Goal: Information Seeking & Learning: Learn about a topic

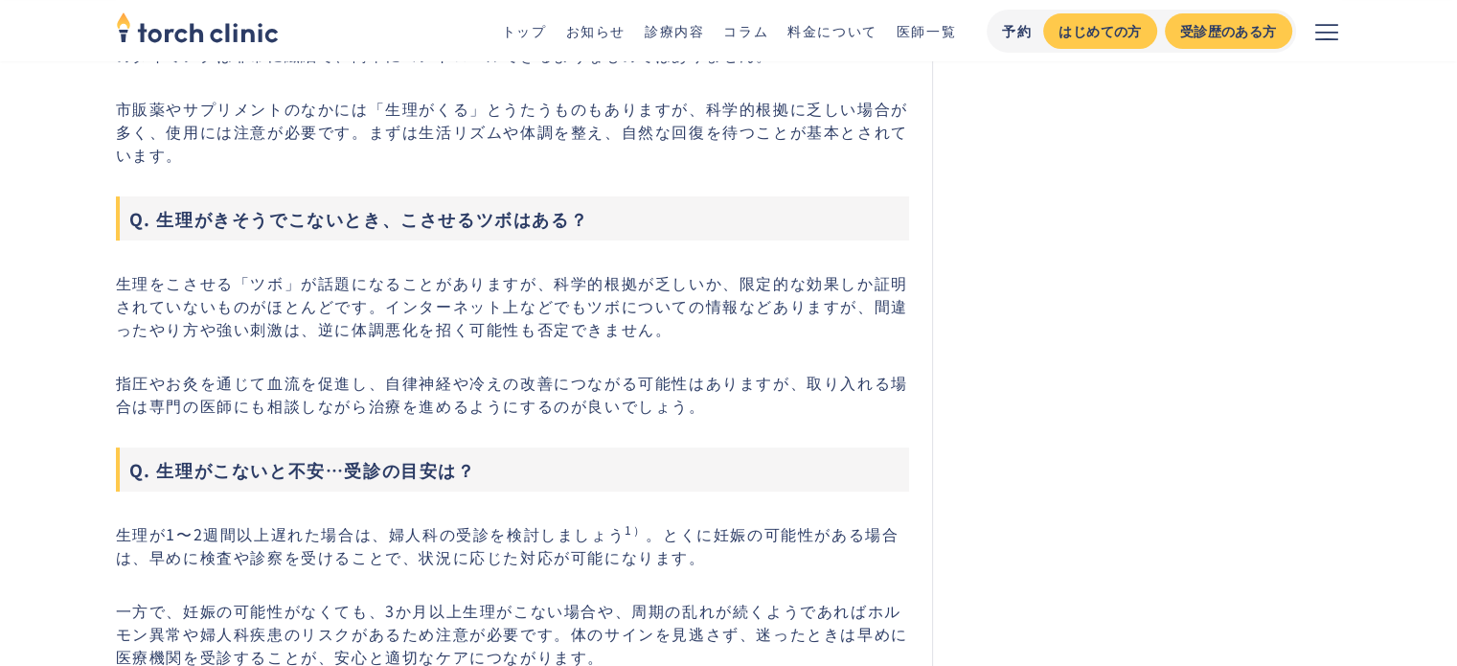
scroll to position [7665, 0]
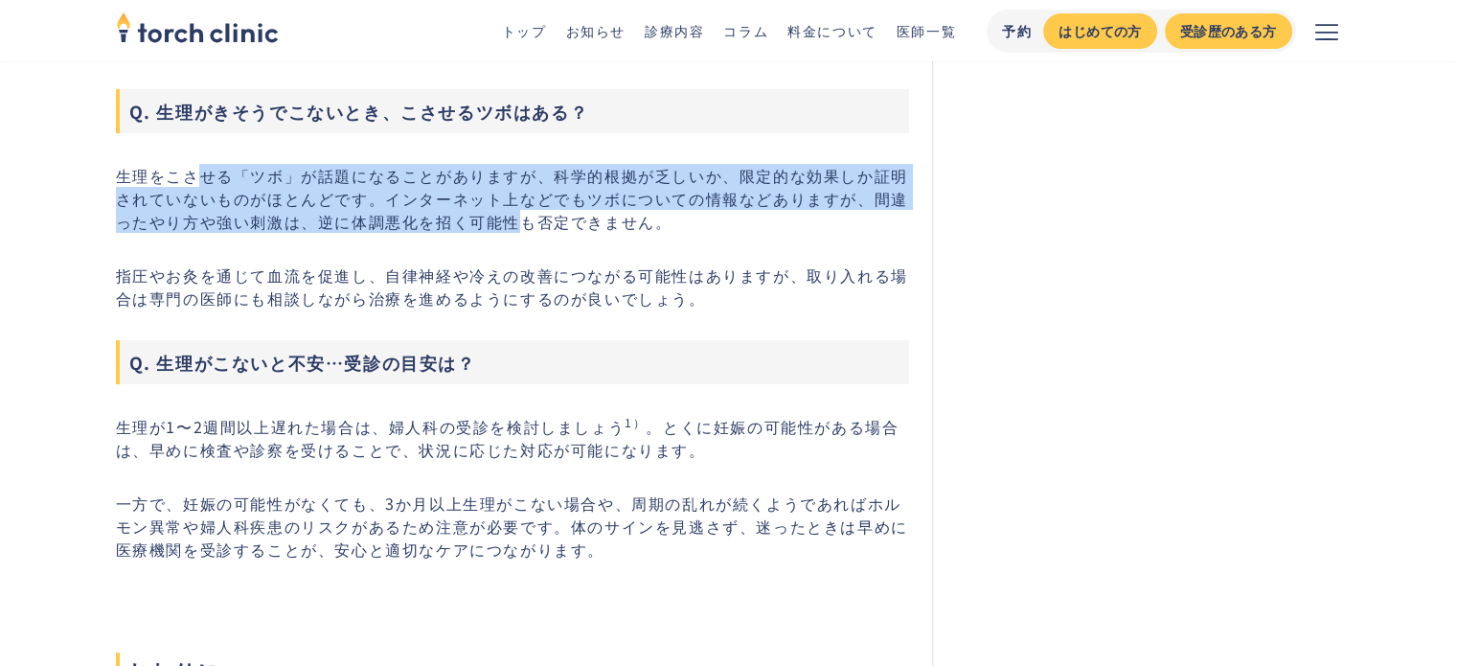
drag, startPoint x: 199, startPoint y: 145, endPoint x: 517, endPoint y: 207, distance: 324.1
click at [517, 207] on p "生理をこさせる「ツボ」が話題になることがありますが、科学的根拠が乏しいか、限定的な効果しか証明されていないものがほとんどです。インターネット上などでもツボにつ…" at bounding box center [513, 198] width 794 height 69
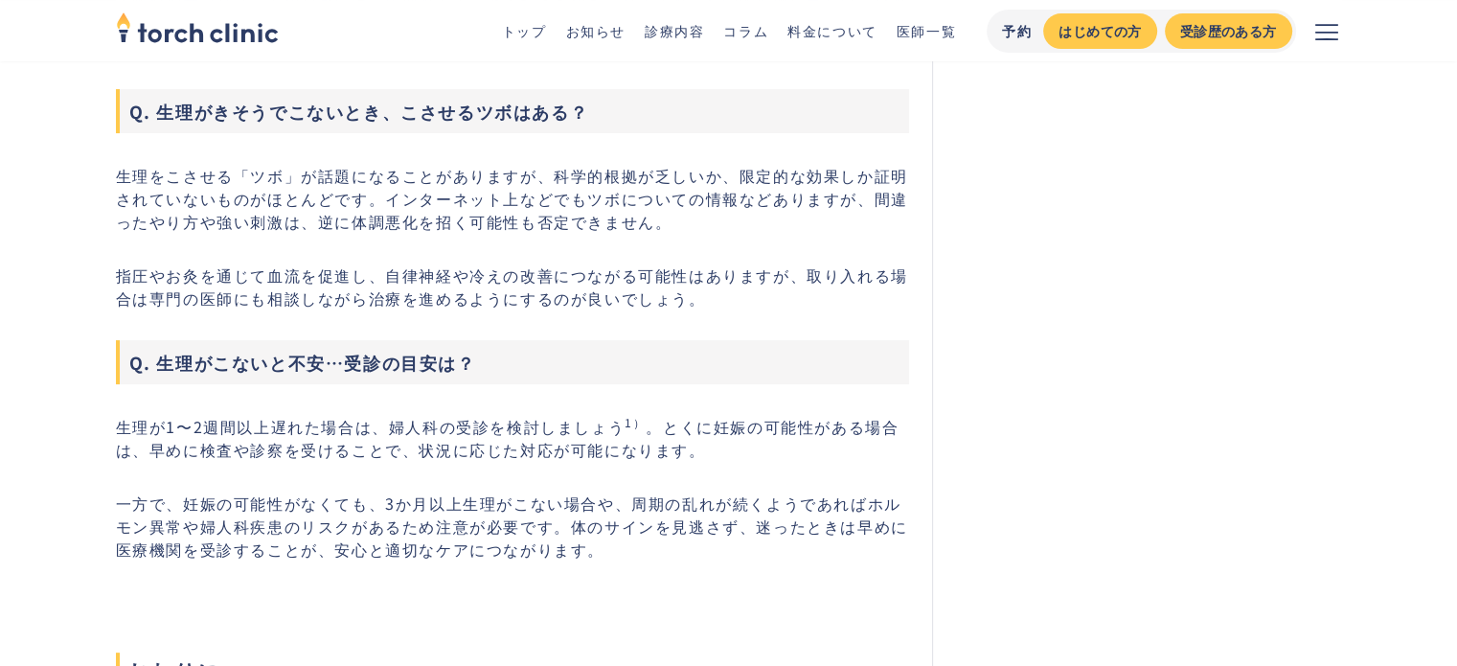
click at [540, 192] on p "生理をこさせる「ツボ」が話題になることがありますが、科学的根拠が乏しいか、限定的な効果しか証明されていないものがほとんどです。インターネット上などでもツボにつ…" at bounding box center [513, 198] width 794 height 69
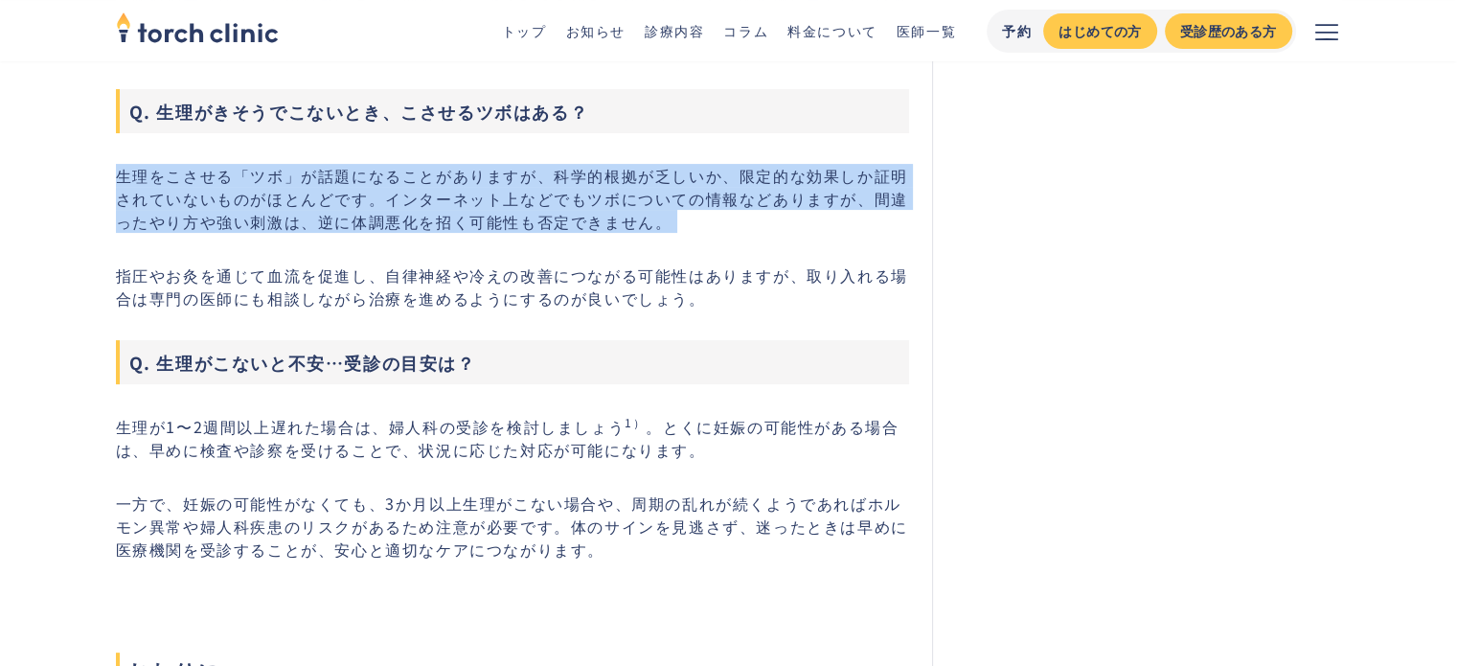
click at [540, 192] on p "生理をこさせる「ツボ」が話題になることがありますが、科学的根拠が乏しいか、限定的な効果しか証明されていないものがほとんどです。インターネット上などでもツボにつ…" at bounding box center [513, 198] width 794 height 69
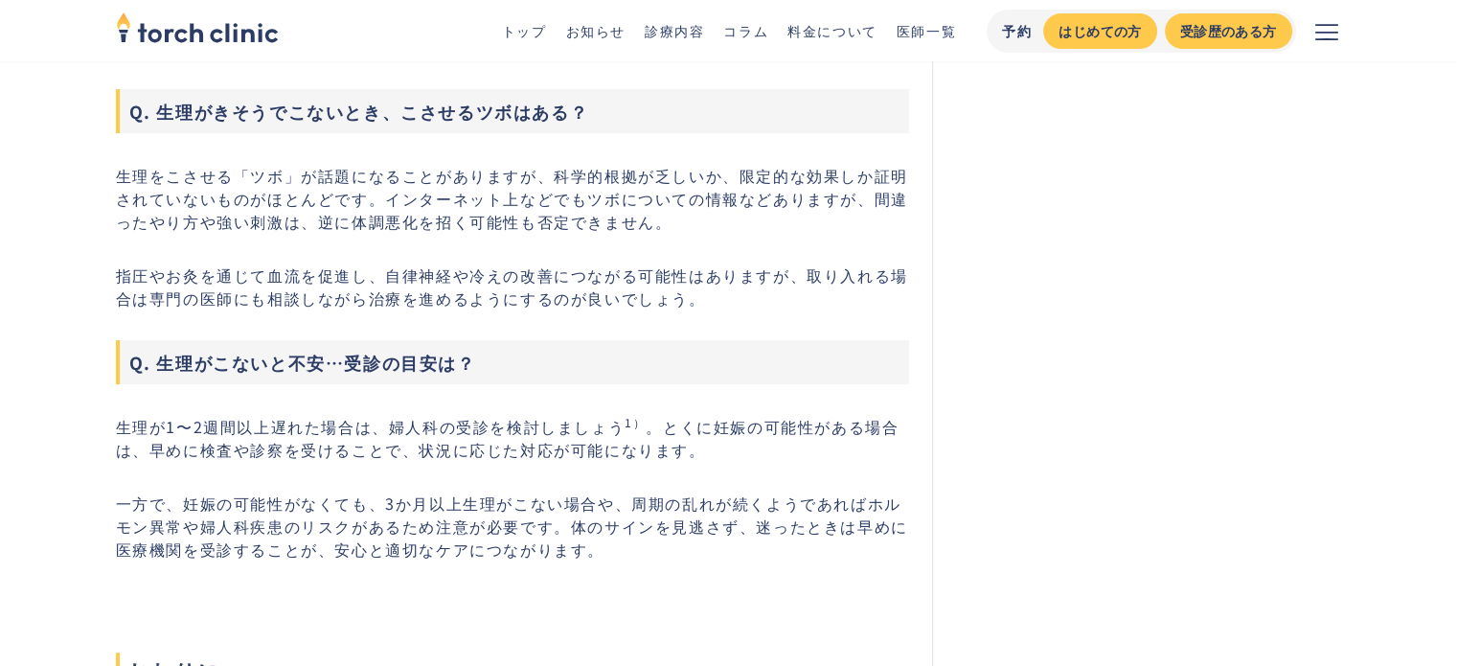
click at [658, 263] on p "指圧やお灸を通じて血流を促進し、自律神経や冷えの改善につながる可能性はありますが、取り入れる場合は専門の医師にも相談しながら治療を進めるようにするのが良いでし…" at bounding box center [513, 286] width 794 height 46
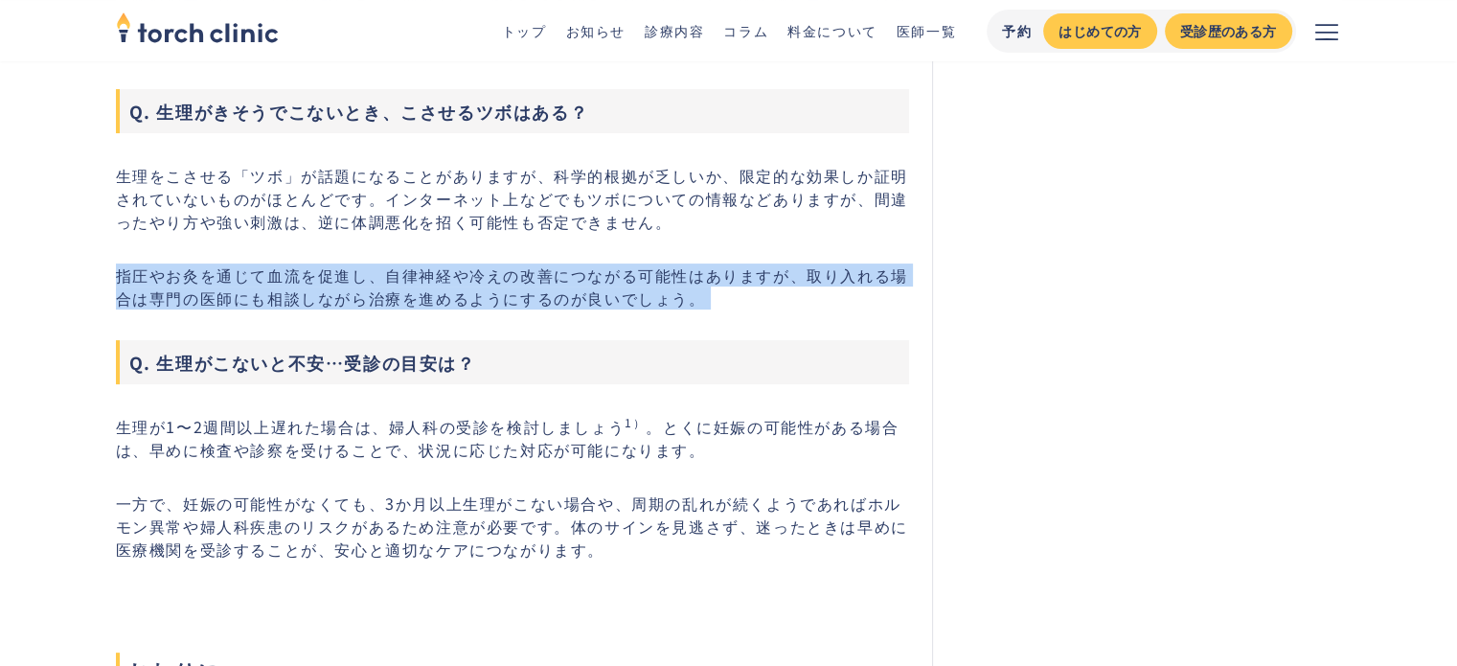
click at [658, 263] on p "指圧やお灸を通じて血流を促進し、自律神経や冷えの改善につながる可能性はありますが、取り入れる場合は専門の医師にも相談しながら治療を進めるようにするのが良いでし…" at bounding box center [513, 286] width 794 height 46
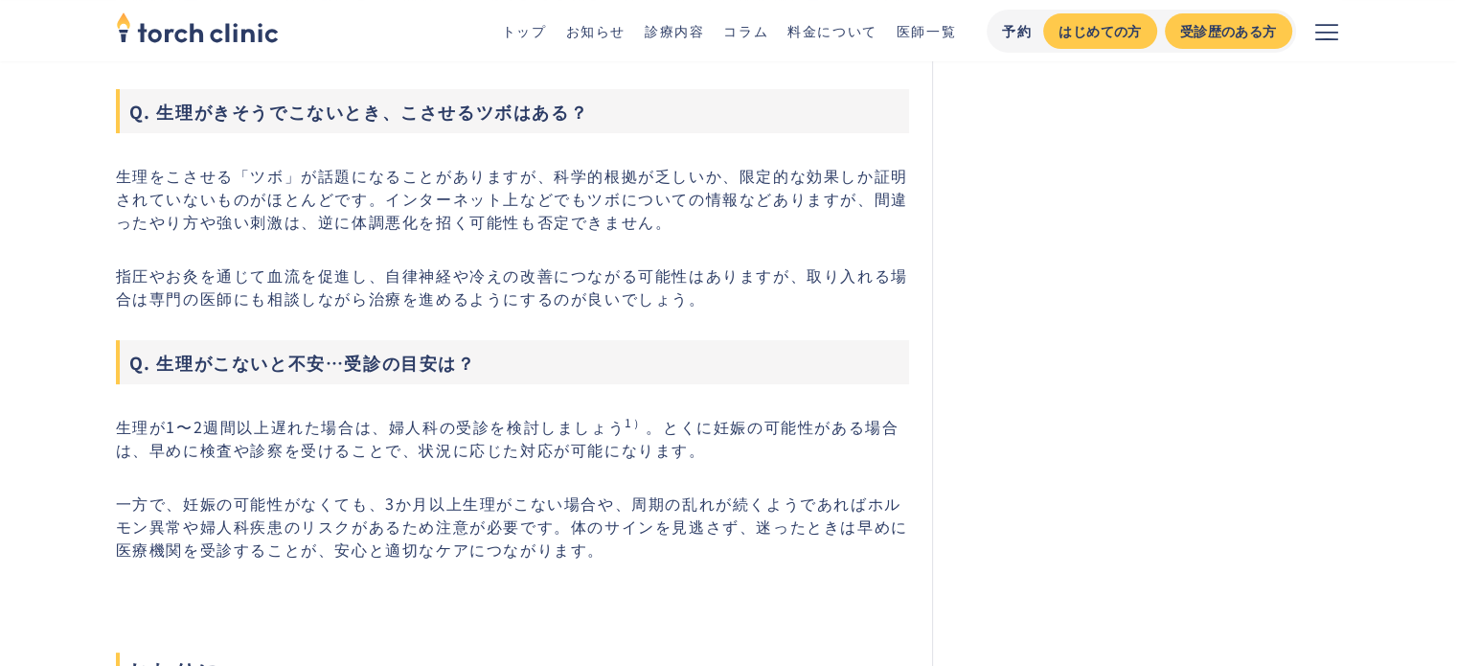
click at [688, 415] on p "生理が1〜2週間以上遅れた場合は、婦人科の受診を検討しましょう 1） 。とくに妊娠の可能性がある場合は、早めに検査や診察を受けることで、状況に応じた対応が可能…" at bounding box center [513, 438] width 794 height 46
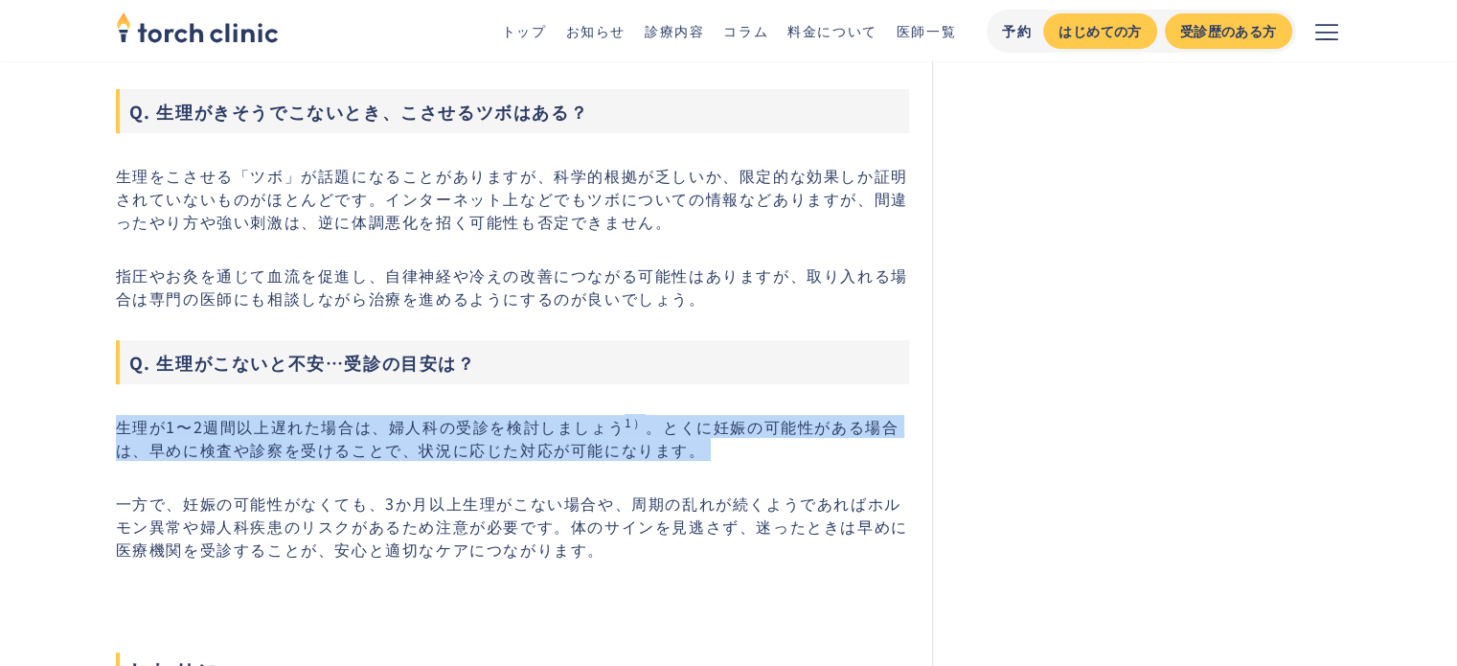
click at [688, 415] on p "生理が1〜2週間以上遅れた場合は、婦人科の受診を検討しましょう 1） 。とくに妊娠の可能性がある場合は、早めに検査や診察を受けることで、状況に応じた対応が可能…" at bounding box center [513, 438] width 794 height 46
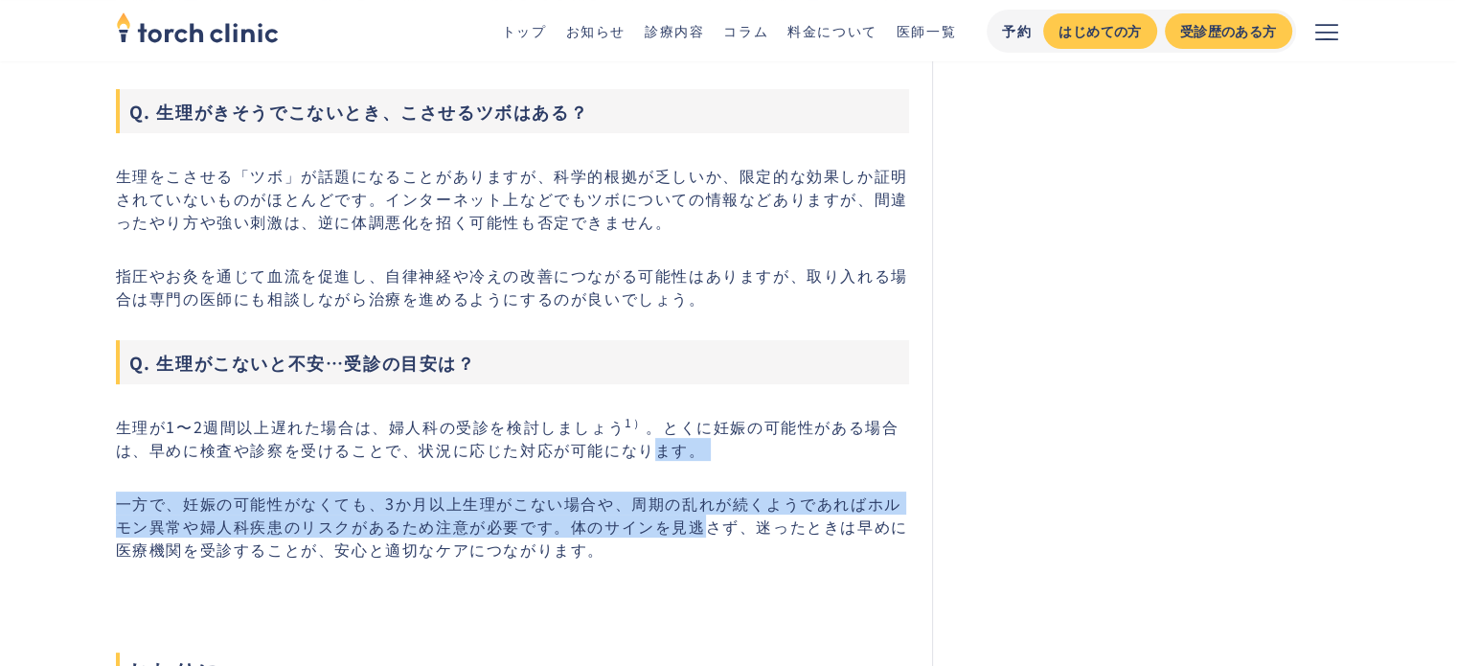
drag, startPoint x: 656, startPoint y: 424, endPoint x: 648, endPoint y: 397, distance: 29.1
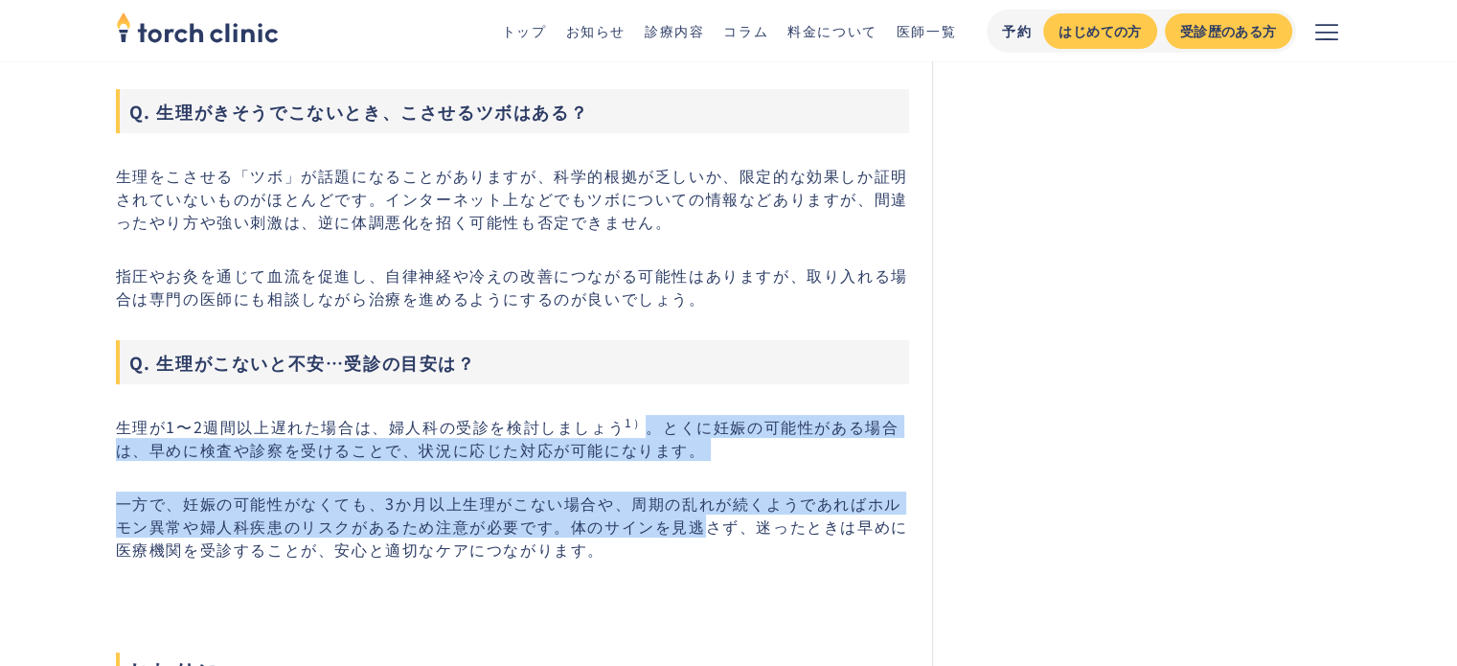
click at [648, 415] on p "生理が1〜2週間以上遅れた場合は、婦人科の受診を検討しましょう 1） 。とくに妊娠の可能性がある場合は、早めに検査や診察を受けることで、状況に応じた対応が可能…" at bounding box center [513, 438] width 794 height 46
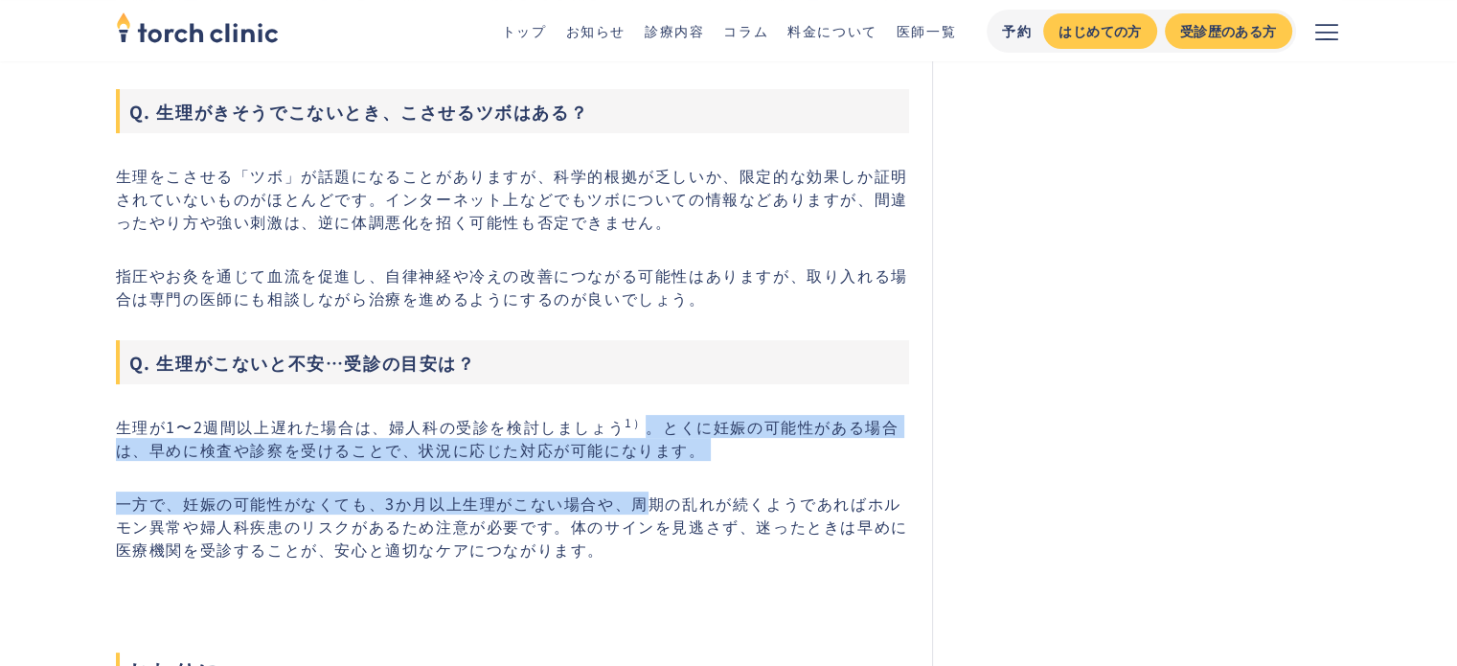
drag, startPoint x: 648, startPoint y: 411, endPoint x: 648, endPoint y: 487, distance: 75.7
click at [648, 492] on p "一方で、妊娠の可能性がなくても、3か月以上生理がこない場合や、周期の乱れが続くようであればホルモン異常や婦人科疾患のリスクがあるため注意が必要です。体のサイン…" at bounding box center [513, 526] width 794 height 69
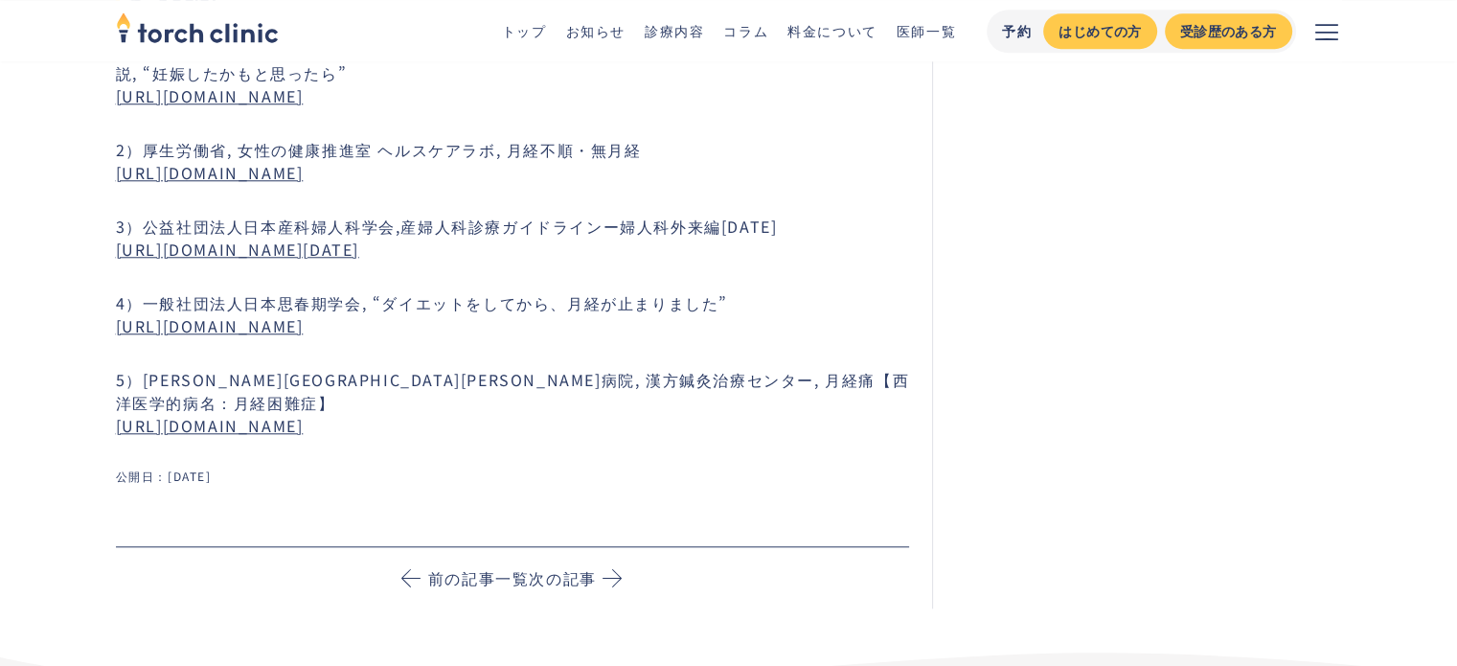
scroll to position [9198, 0]
